Goal: Information Seeking & Learning: Learn about a topic

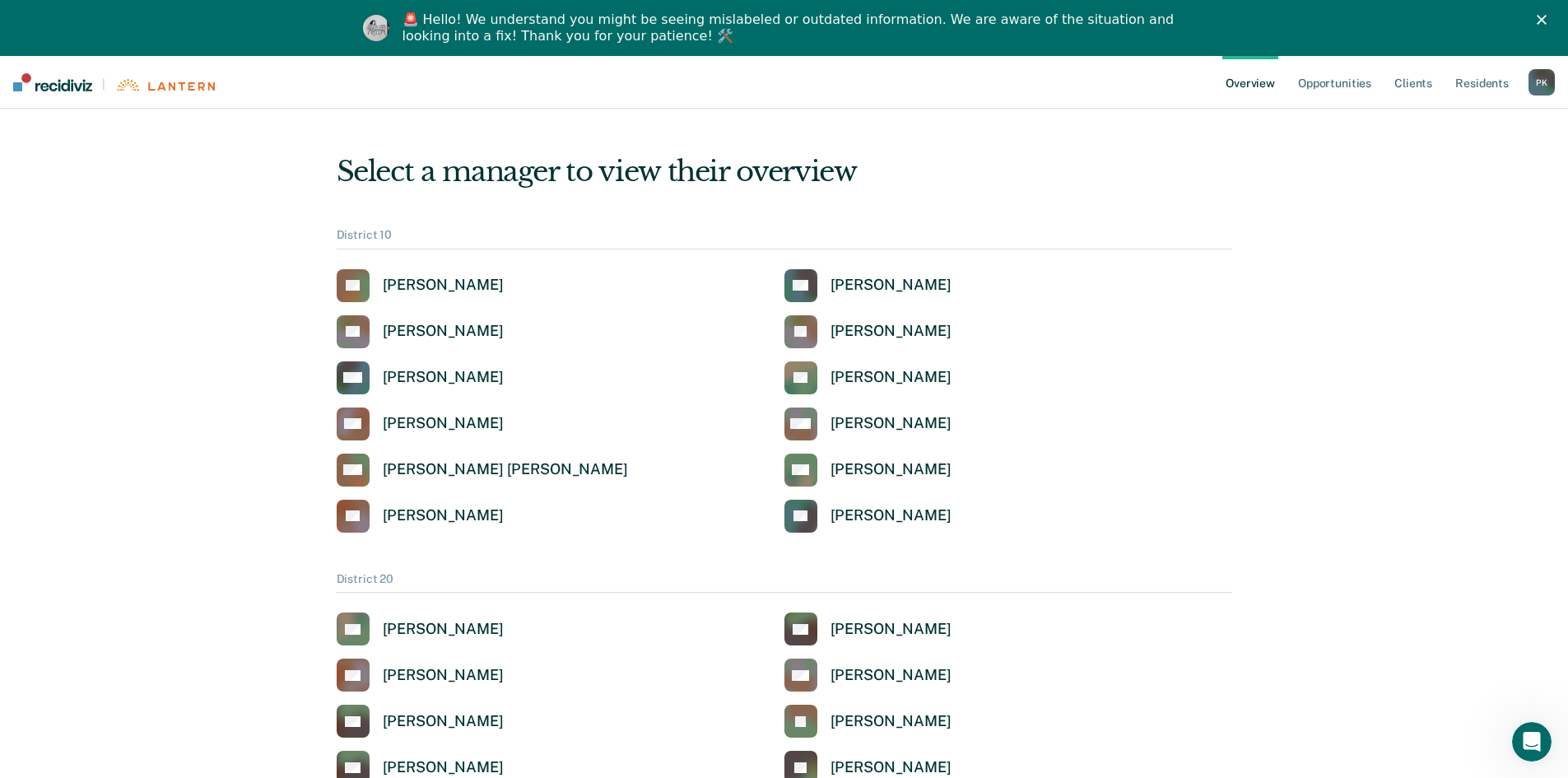
click at [1547, 20] on icon "Close" at bounding box center [1541, 20] width 10 height 10
